Goal: Transaction & Acquisition: Obtain resource

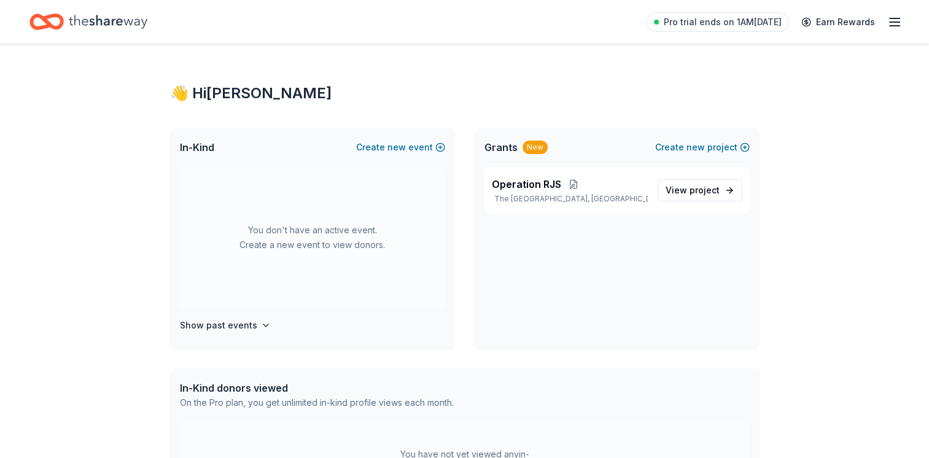
click at [496, 137] on div "Grants New Create new project" at bounding box center [616, 147] width 285 height 39
click at [503, 198] on p "The Woodlands, TX" at bounding box center [570, 199] width 156 height 10
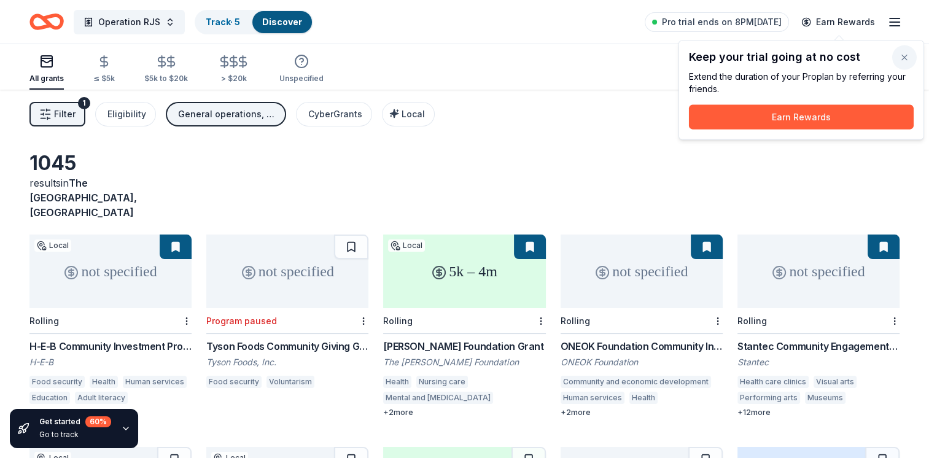
click at [900, 65] on button "button" at bounding box center [904, 57] width 25 height 25
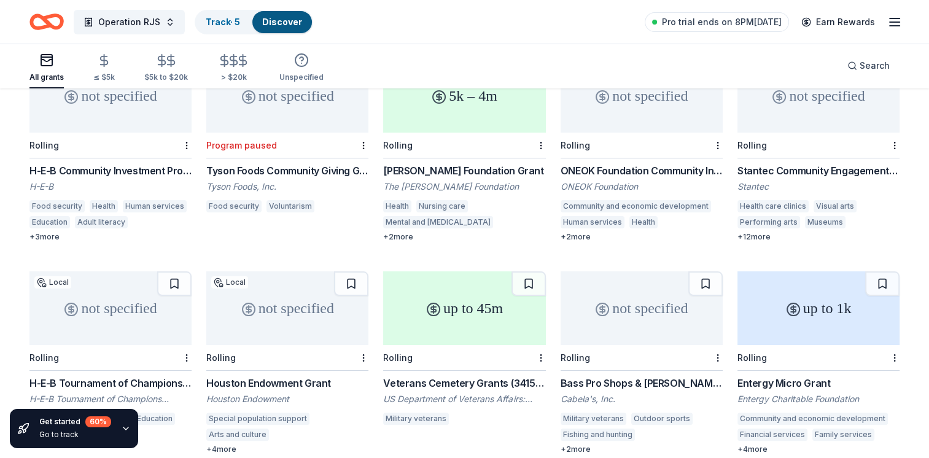
scroll to position [241, 0]
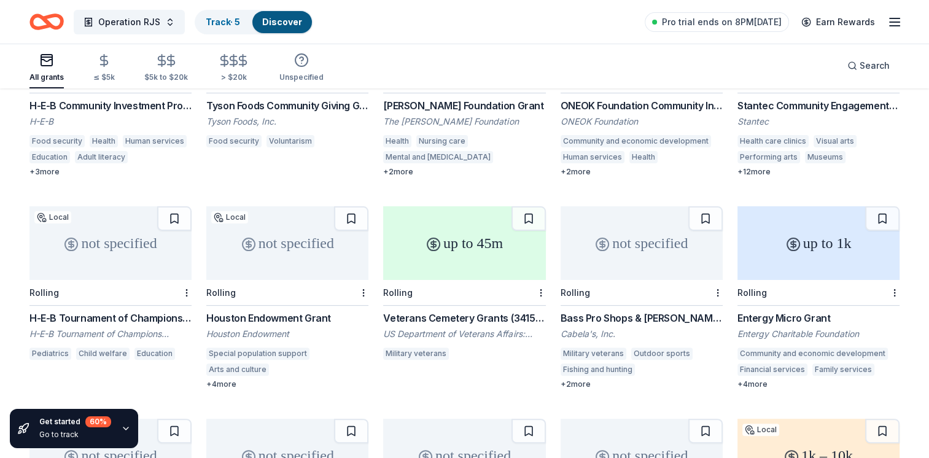
click at [613, 311] on div "Bass Pro Shops & [PERSON_NAME]'s Funding" at bounding box center [641, 318] width 162 height 15
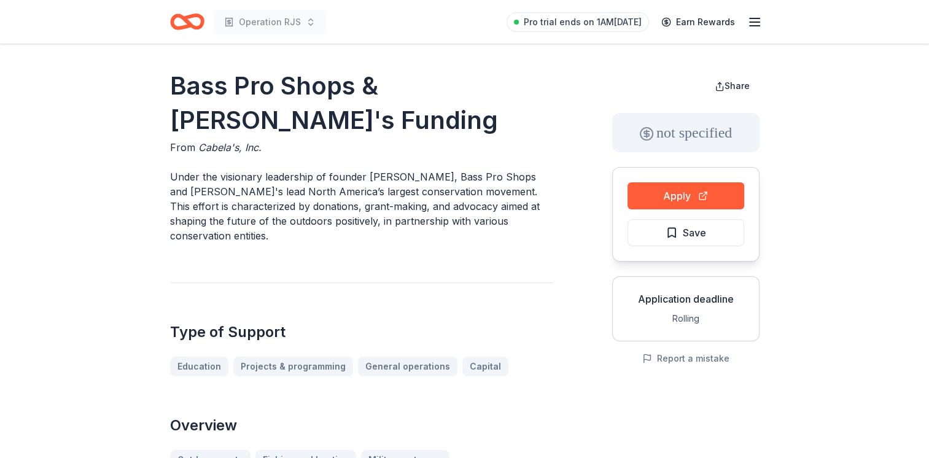
scroll to position [123, 0]
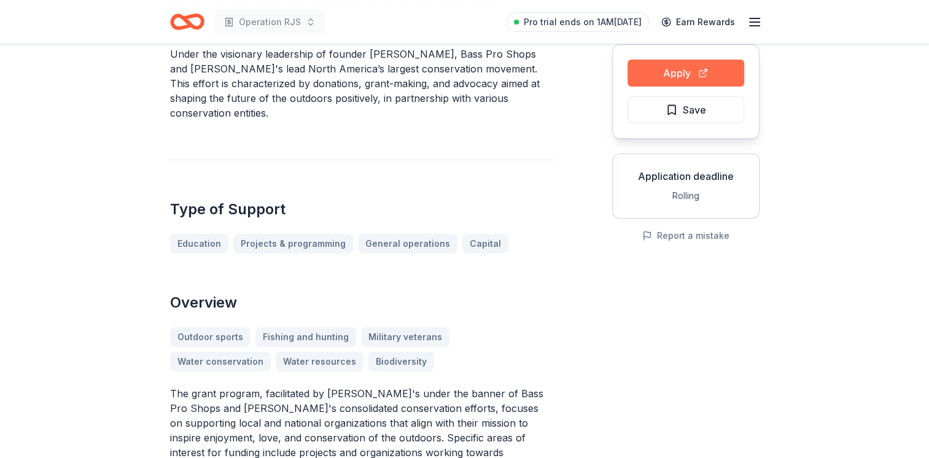
click at [683, 77] on button "Apply" at bounding box center [685, 73] width 117 height 27
